Goal: Transaction & Acquisition: Download file/media

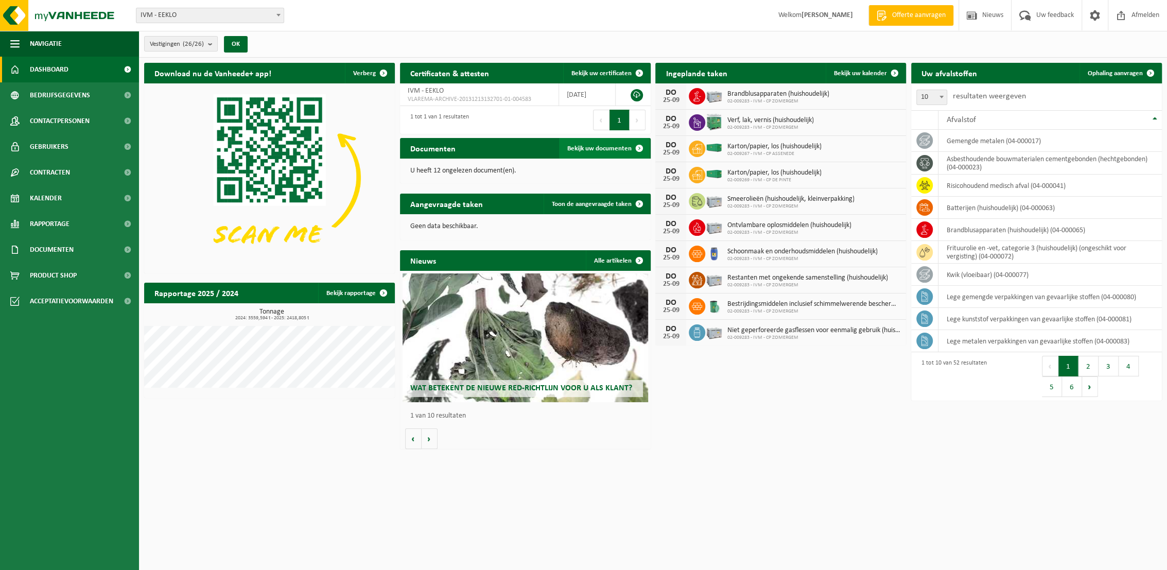
click at [617, 148] on span "Bekijk uw documenten" at bounding box center [599, 148] width 64 height 7
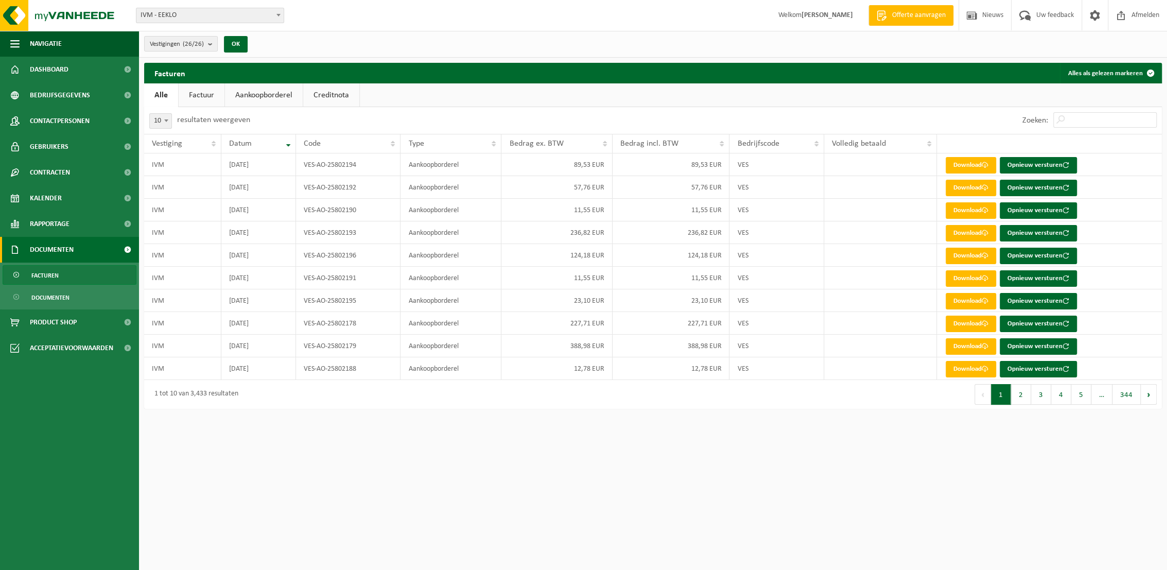
click at [54, 279] on span "Facturen" at bounding box center [44, 276] width 27 height 20
click at [55, 296] on span "Documenten" at bounding box center [50, 298] width 38 height 20
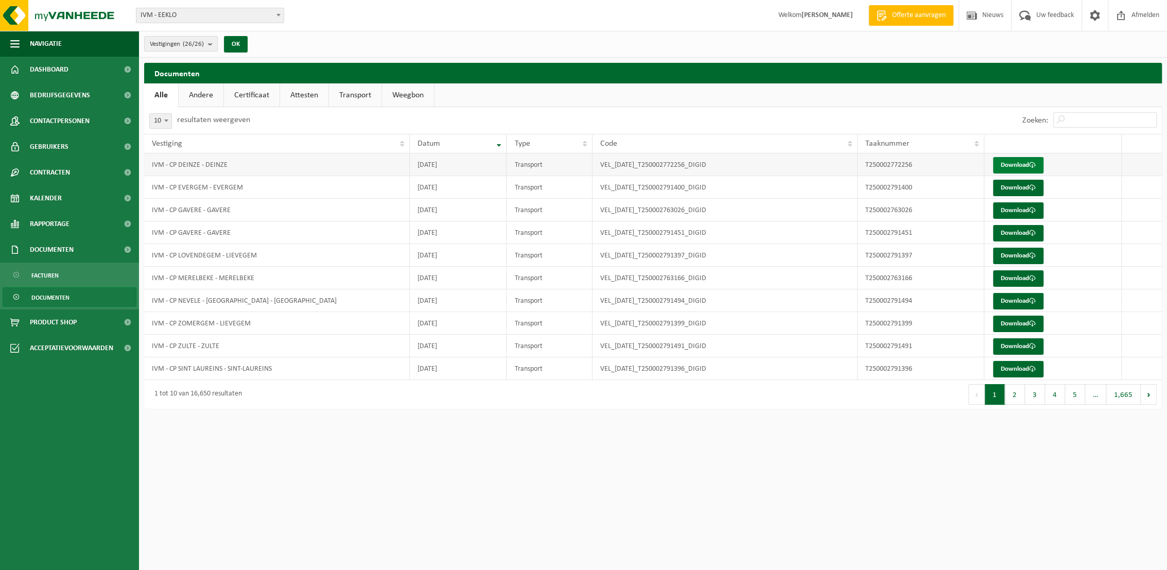
click at [1025, 168] on link "Download" at bounding box center [1018, 165] width 50 height 16
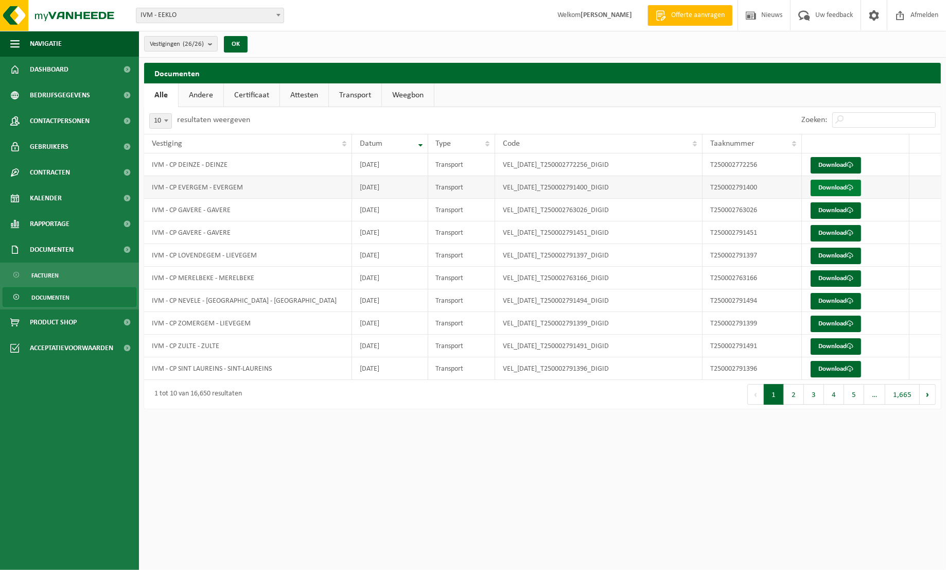
click at [840, 186] on link "Download" at bounding box center [836, 188] width 50 height 16
click at [838, 211] on link "Download" at bounding box center [836, 210] width 50 height 16
click at [840, 231] on link "Download" at bounding box center [836, 233] width 50 height 16
click at [836, 254] on link "Download" at bounding box center [836, 256] width 50 height 16
click at [832, 277] on link "Download" at bounding box center [836, 278] width 50 height 16
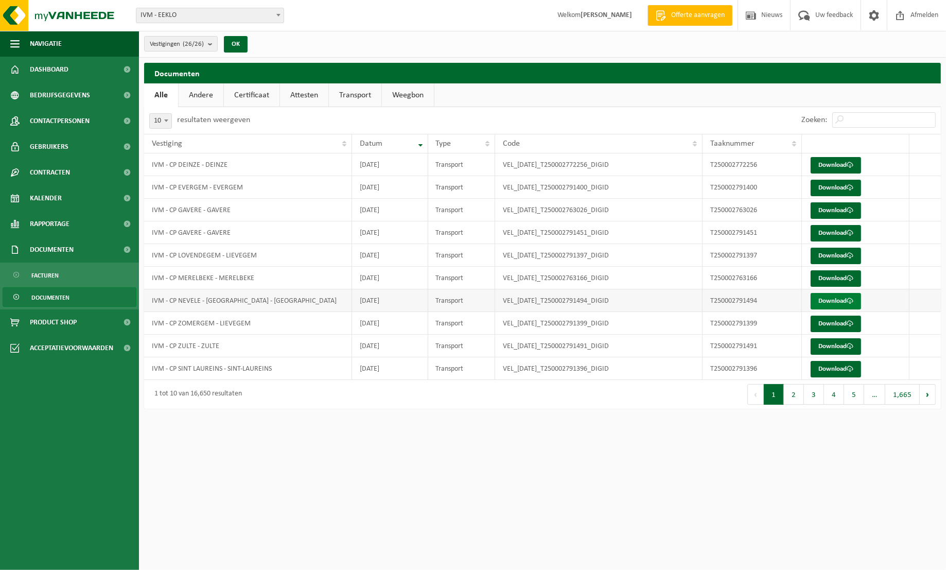
click at [832, 301] on link "Download" at bounding box center [836, 301] width 50 height 16
click at [832, 323] on link "Download" at bounding box center [836, 323] width 50 height 16
click at [834, 349] on link "Download" at bounding box center [836, 346] width 50 height 16
click at [835, 370] on link "Download" at bounding box center [836, 369] width 50 height 16
click at [793, 399] on button "2" at bounding box center [794, 394] width 20 height 21
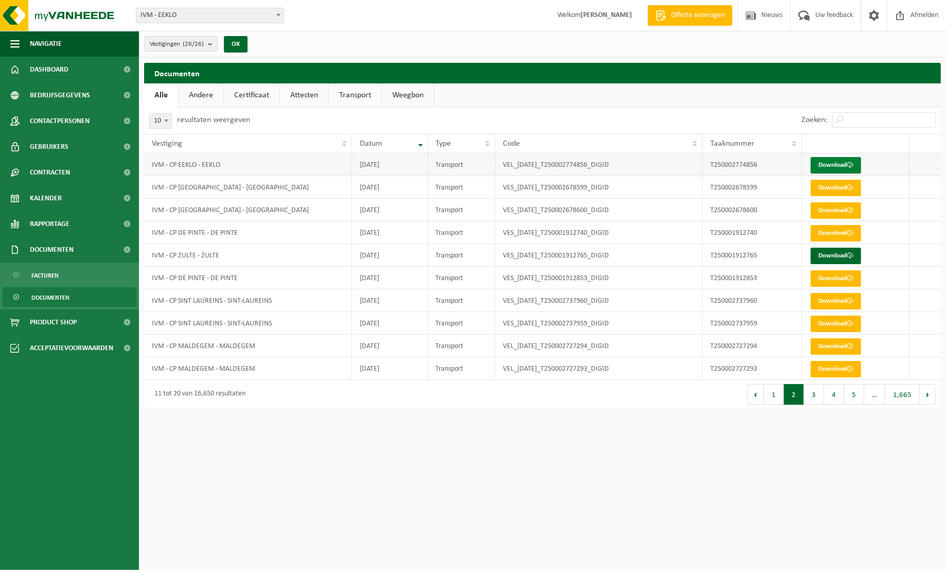
click at [840, 163] on link "Download" at bounding box center [836, 165] width 50 height 16
click at [842, 255] on link "Download" at bounding box center [836, 256] width 50 height 16
click at [52, 70] on span "Dashboard" at bounding box center [49, 70] width 39 height 26
